Goal: Transaction & Acquisition: Purchase product/service

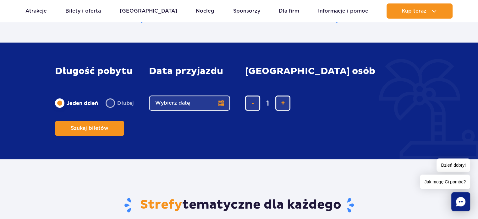
scroll to position [406, 0]
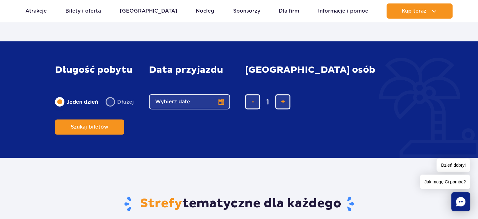
click at [219, 109] on button "Wybierz datę" at bounding box center [189, 101] width 81 height 15
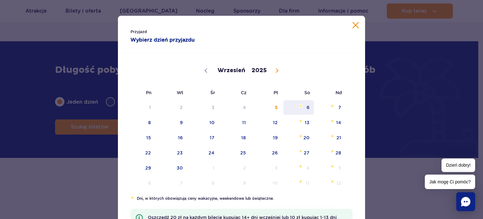
click at [300, 104] on span "Wrzesień 6, 2025" at bounding box center [301, 106] width 4 height 4
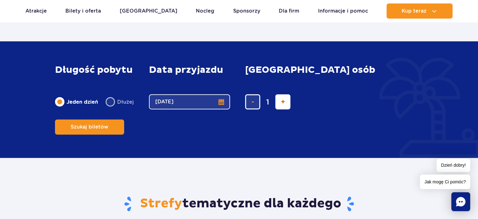
click at [280, 109] on button "dodaj bilet" at bounding box center [282, 101] width 15 height 15
type input "3"
click at [124, 119] on button "Szukaj biletów" at bounding box center [89, 126] width 69 height 15
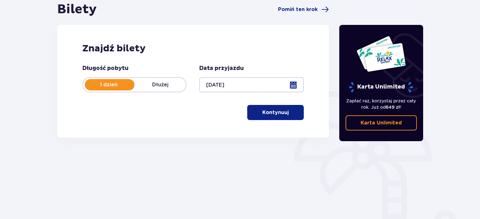
scroll to position [83, 0]
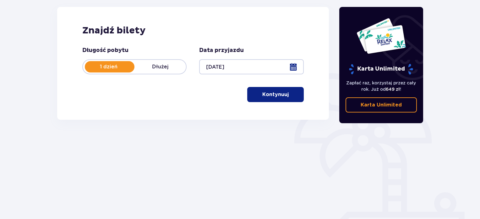
click at [278, 94] on p "Kontynuuj" at bounding box center [276, 94] width 26 height 7
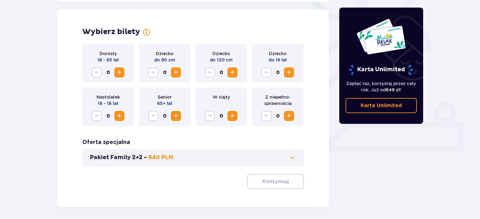
scroll to position [175, 0]
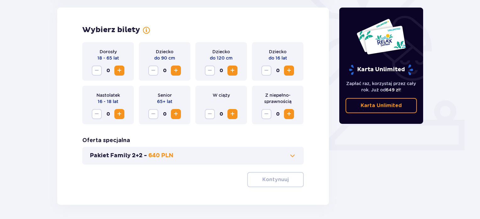
click at [161, 125] on div "Dorosły 18 - 65 lat 0 Dziecko do 90 cm 0 Dziecko do 120 cm 0 Dziecko do 16 lat …" at bounding box center [193, 114] width 222 height 145
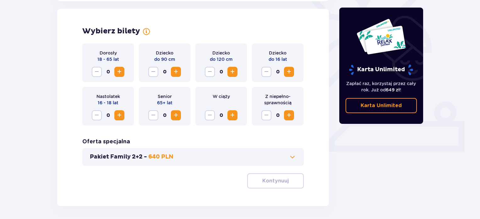
click at [159, 157] on p "640 PLN" at bounding box center [160, 157] width 25 height 8
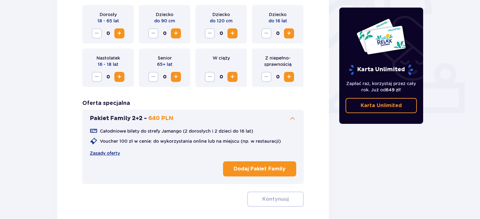
scroll to position [255, 0]
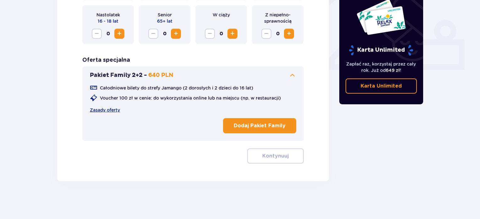
click at [268, 129] on button "Dodaj Pakiet Family" at bounding box center [259, 125] width 73 height 15
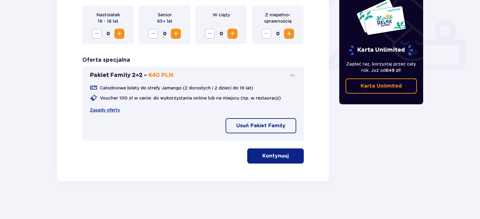
click at [272, 153] on p "Kontynuuj" at bounding box center [276, 155] width 26 height 7
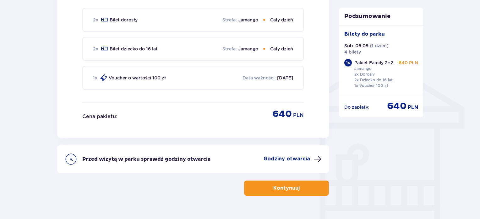
scroll to position [456, 0]
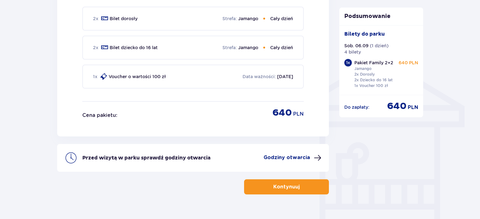
click at [306, 186] on button "Kontynuuj" at bounding box center [286, 186] width 85 height 15
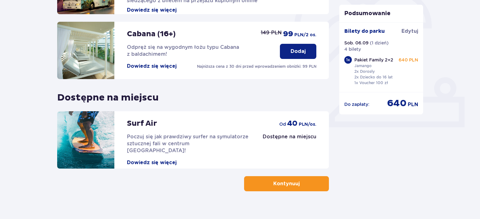
scroll to position [208, 0]
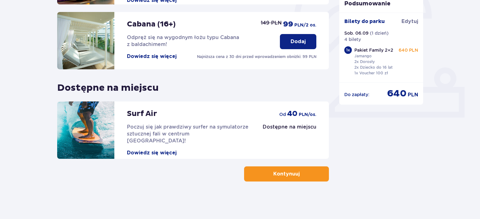
click at [312, 168] on button "Kontynuuj" at bounding box center [286, 173] width 85 height 15
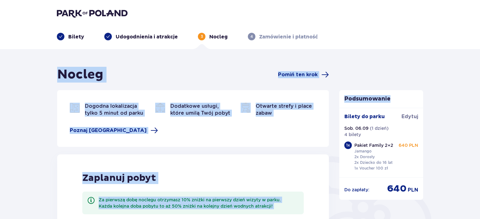
drag, startPoint x: 480, startPoint y: 39, endPoint x: 482, endPoint y: 70, distance: 31.5
click at [480, 70] on html "Bilety Udogodnienia i atrakcje 3 Nocleg 4 Zamówienie i płatność Nocleg Pomiń te…" at bounding box center [240, 109] width 480 height 219
click at [472, 75] on div "Nocleg Pomiń ten krok Dogodna lokalizacja tylko 5 minut od parku Dodatkowe usłu…" at bounding box center [240, 213] width 480 height 329
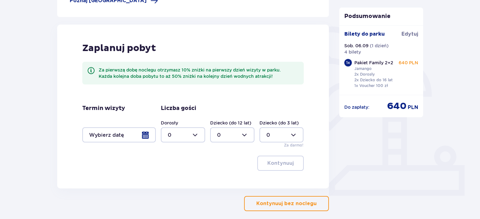
scroll to position [132, 0]
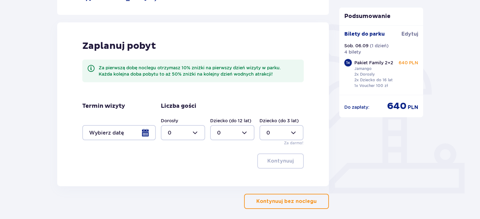
click at [148, 133] on div at bounding box center [119, 132] width 74 height 15
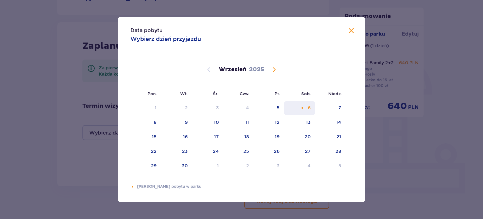
click at [307, 106] on div "6" at bounding box center [299, 108] width 31 height 14
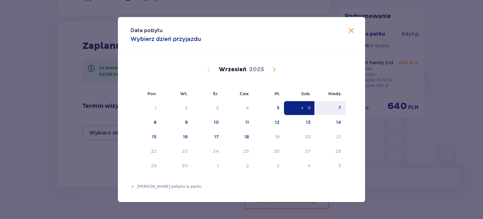
click at [307, 106] on div "6" at bounding box center [299, 108] width 31 height 14
click at [349, 33] on span at bounding box center [351, 31] width 8 height 8
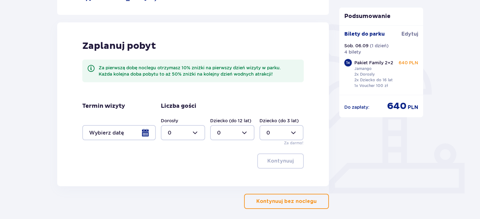
click at [150, 135] on div at bounding box center [119, 132] width 74 height 15
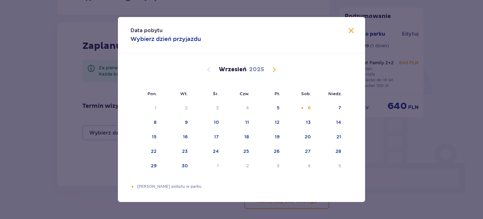
click at [350, 31] on span at bounding box center [351, 31] width 8 height 8
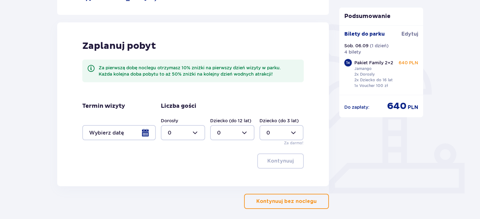
click at [303, 200] on p "Kontynuuj bez noclegu" at bounding box center [287, 200] width 60 height 7
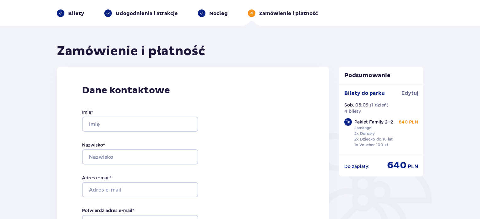
scroll to position [33, 0]
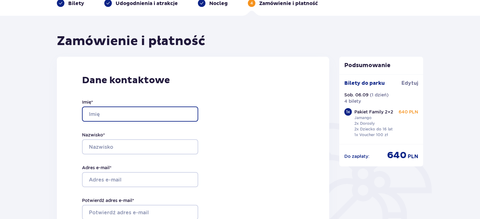
click at [160, 113] on input "Imię *" at bounding box center [140, 113] width 116 height 15
type input "Dominika"
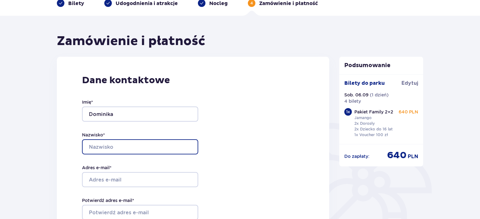
type input "Żukowska-Gardzińska"
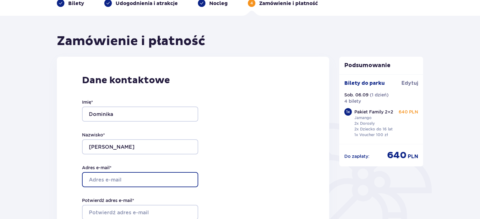
type input "d.zukowska@uksw.edu.pl"
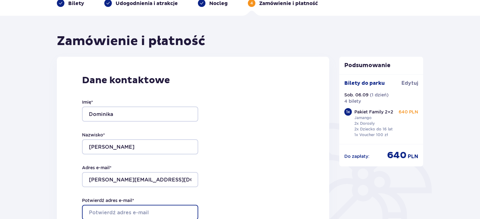
type input "d.zukowska@uksw.edu.pl"
type input "608033160"
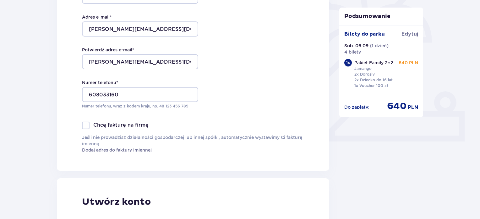
scroll to position [185, 0]
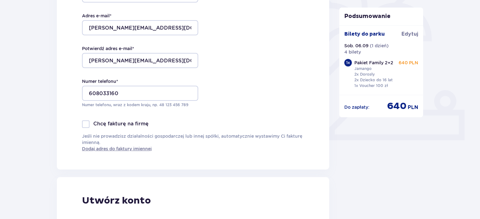
drag, startPoint x: 479, startPoint y: 89, endPoint x: 479, endPoint y: 98, distance: 8.8
click at [479, 98] on div "Zamówienie i płatność Dane kontaktowe Imię * Dominika Nazwisko * Żukowska-Gardz…" at bounding box center [240, 205] width 480 height 683
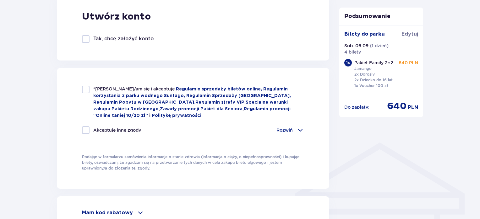
scroll to position [370, 0]
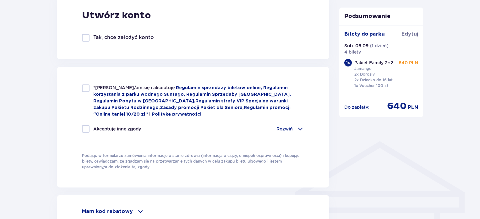
click at [87, 86] on div at bounding box center [86, 88] width 8 height 8
checkbox input "true"
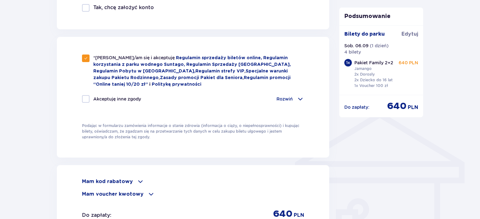
scroll to position [477, 0]
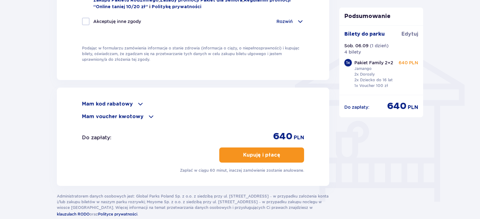
click at [272, 152] on p "Kupuję i płacę" at bounding box center [261, 154] width 37 height 7
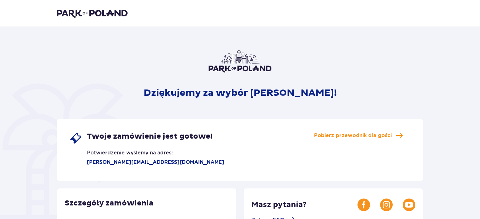
click at [255, 112] on div "Dziękujemy za wybór [PERSON_NAME]! Twoje zamówienie jest gotowe! Potwierdzenie …" at bounding box center [240, 213] width 367 height 326
